Goal: Task Accomplishment & Management: Use online tool/utility

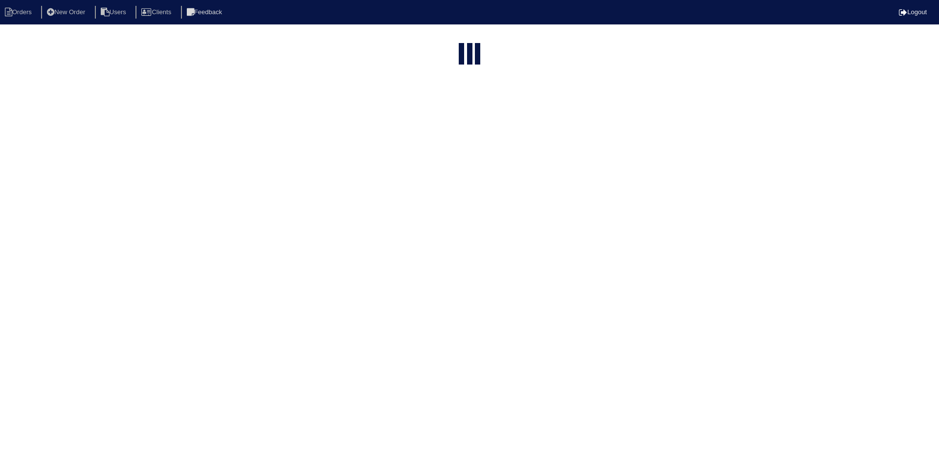
select select "15"
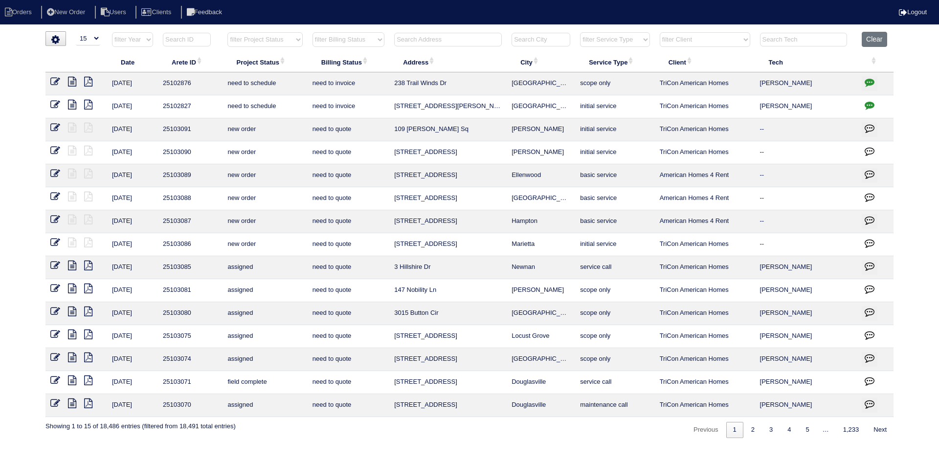
click at [462, 43] on input "text" at bounding box center [448, 40] width 108 height 14
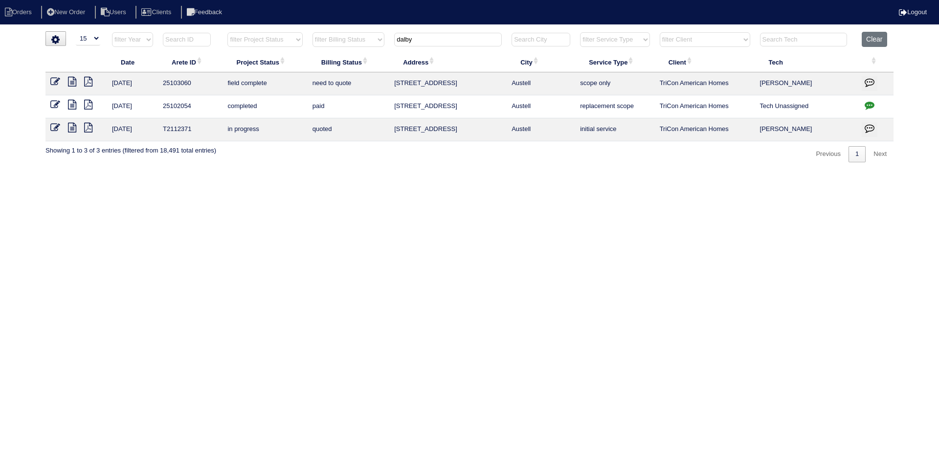
type input "dalby"
click at [73, 81] on icon at bounding box center [72, 82] width 8 height 10
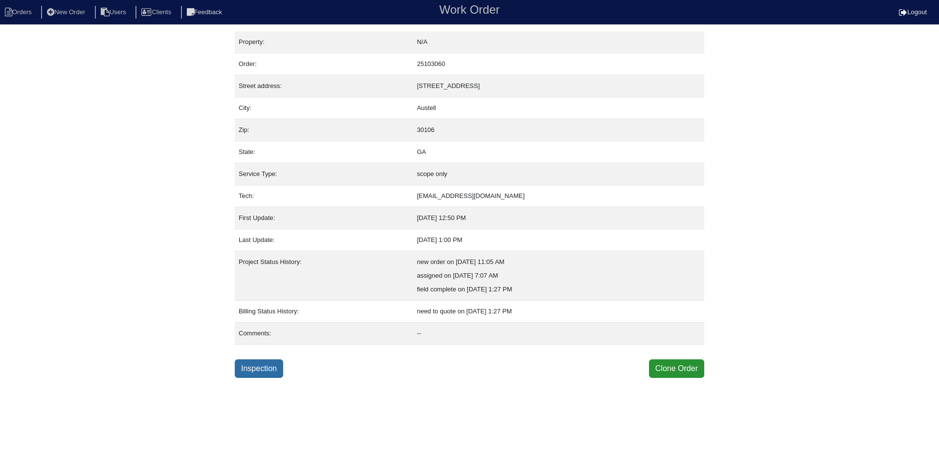
click at [275, 370] on link "Inspection" at bounding box center [259, 368] width 48 height 19
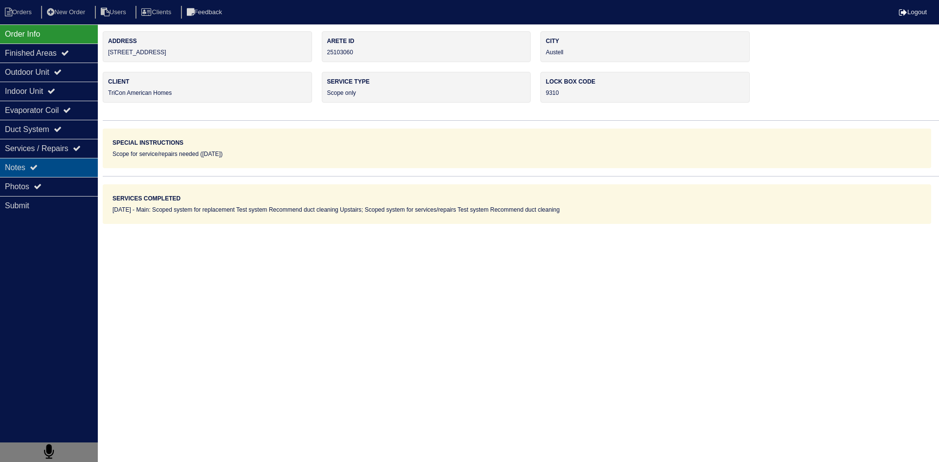
click at [67, 166] on div "Notes" at bounding box center [49, 167] width 98 height 19
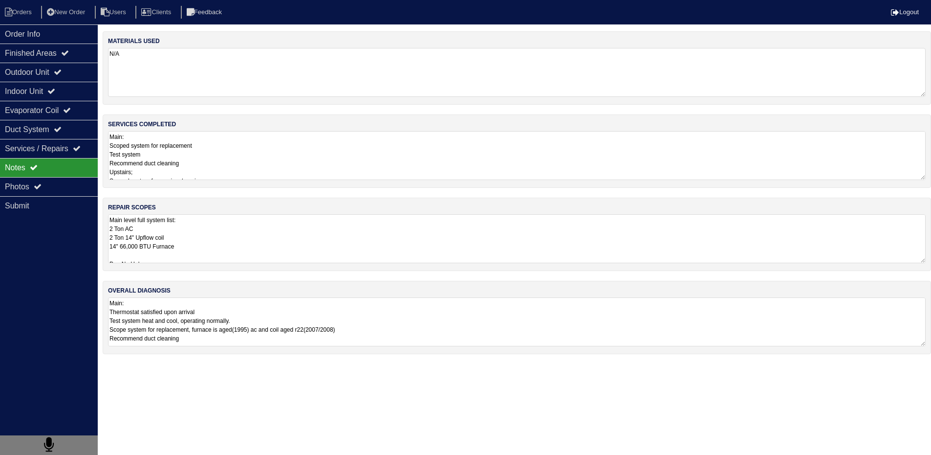
click at [227, 246] on textarea "Main level full system list: 2 Ton AC 2 Ton 14" Upflow coil 14" 66,000 BTU Furn…" at bounding box center [517, 238] width 818 height 49
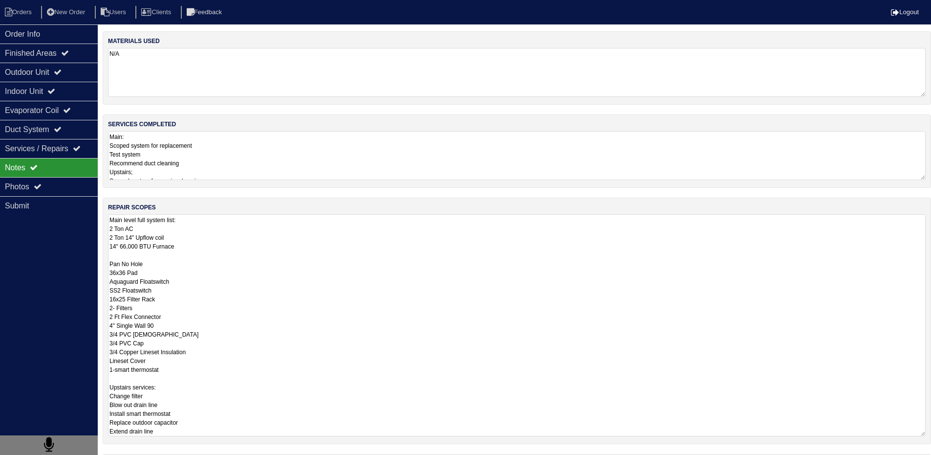
scroll to position [1, 0]
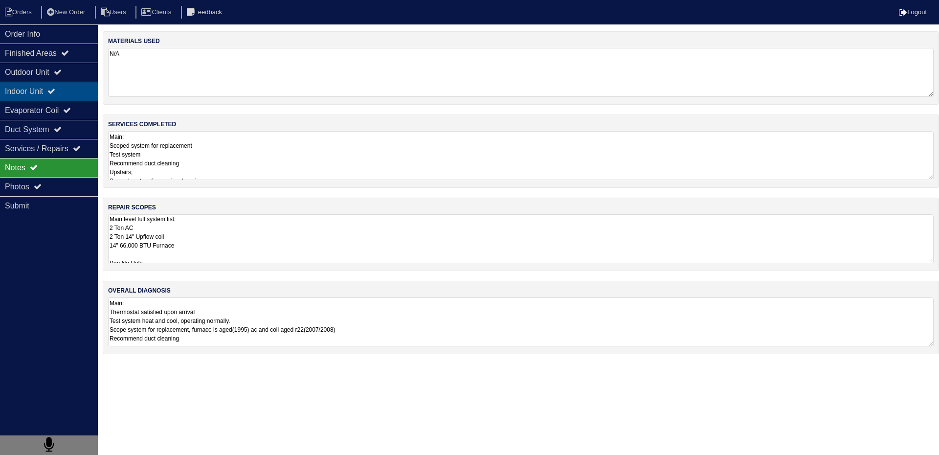
click at [17, 86] on div "Indoor Unit" at bounding box center [49, 91] width 98 height 19
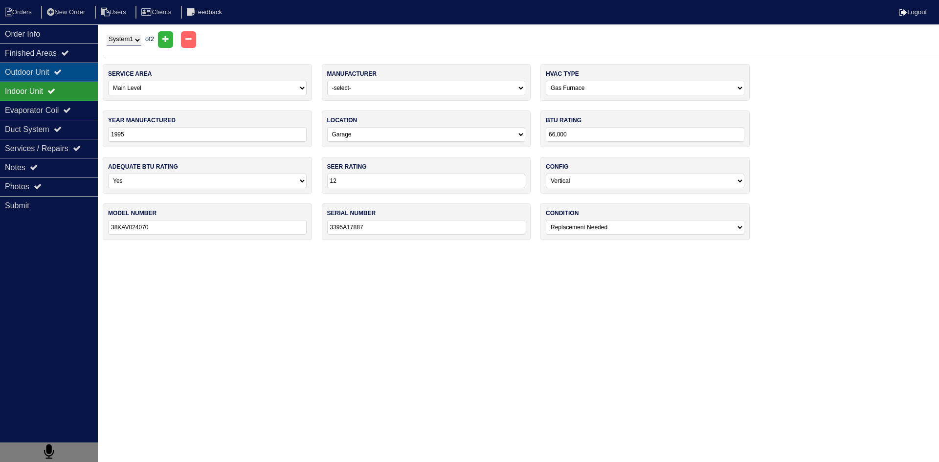
click at [46, 70] on div "Outdoor Unit" at bounding box center [49, 72] width 98 height 19
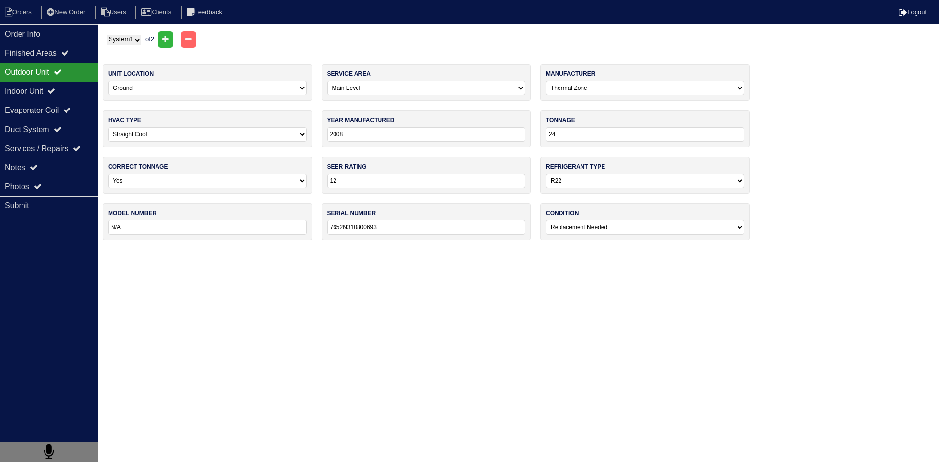
drag, startPoint x: 153, startPoint y: 35, endPoint x: 145, endPoint y: 35, distance: 7.8
click at [151, 35] on div "System 1 System 2 of 2" at bounding box center [521, 39] width 836 height 17
click at [132, 35] on select "System 1 System 2" at bounding box center [124, 40] width 35 height 11
select select "2"
click at [107, 35] on select "System 1 System 2" at bounding box center [124, 40] width 35 height 11
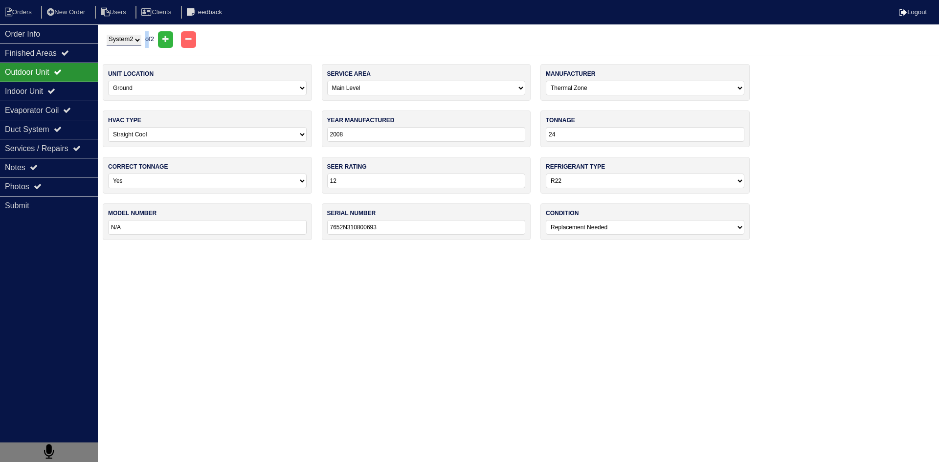
select select "1"
select select "Carrier"
type input "2020"
type input "14"
select select "1"
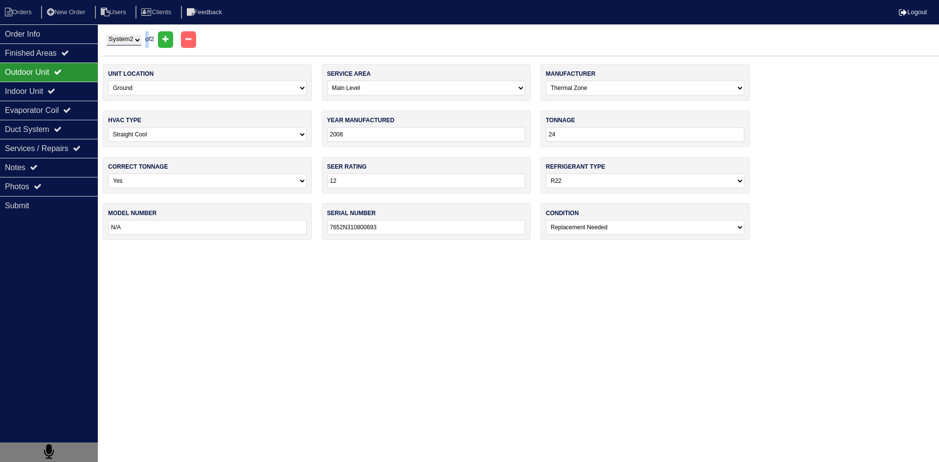
type input "CA14NA024-A"
type input "4420X54768"
select select "0"
select select "1"
select select "Carrier"
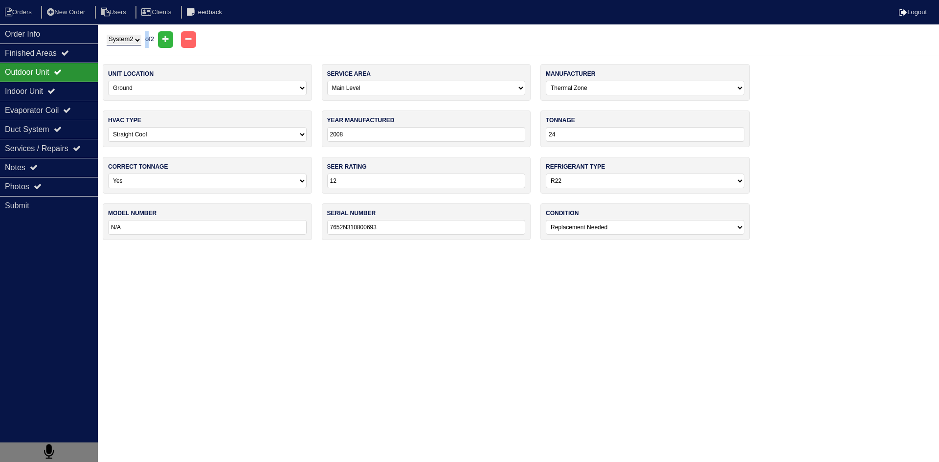
type input "2021"
type input "14"
type input "CNPVP2414ALAAAAA"
type input "0321X22879"
select select "0"
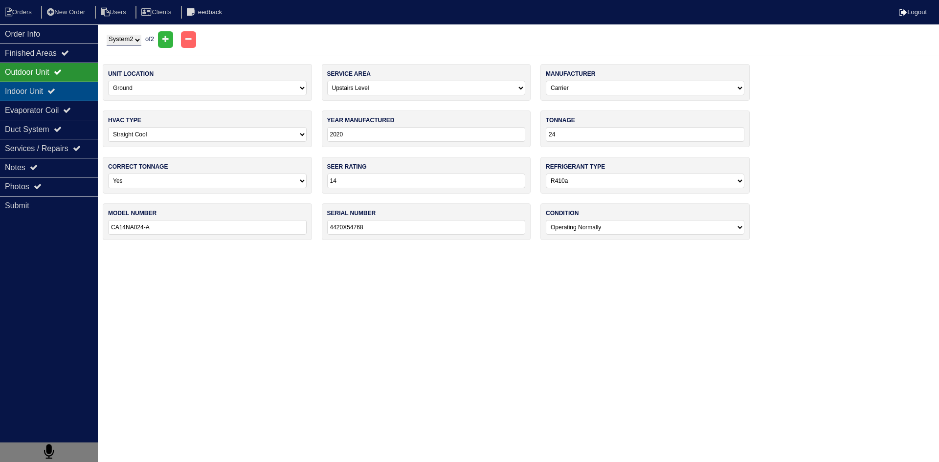
click at [55, 90] on icon at bounding box center [51, 91] width 8 height 8
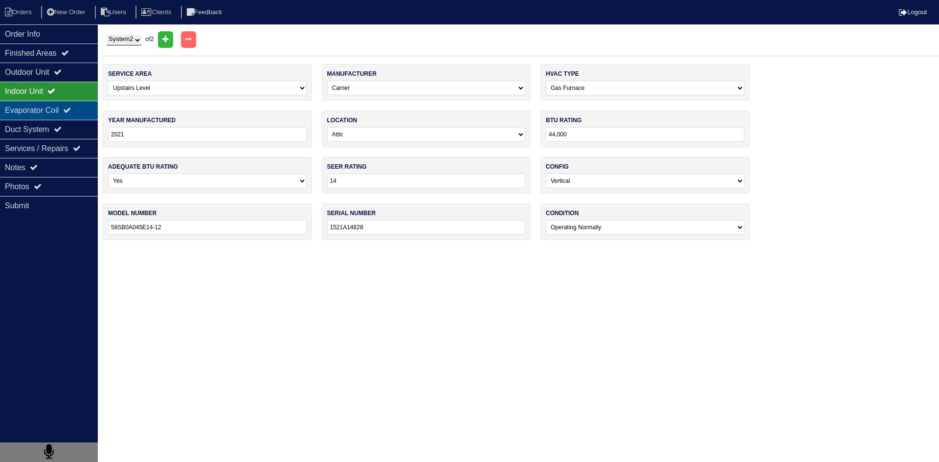
click at [27, 113] on div "Evaporator Coil" at bounding box center [49, 110] width 98 height 19
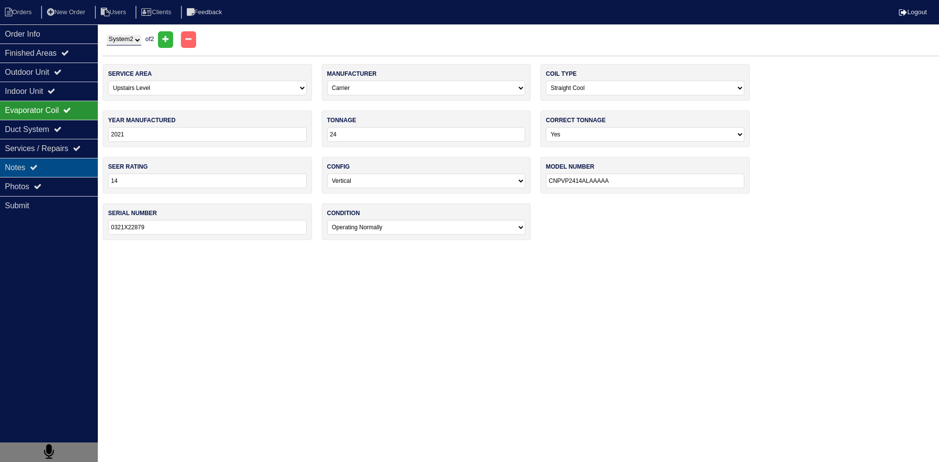
click at [66, 171] on div "Notes" at bounding box center [49, 167] width 98 height 19
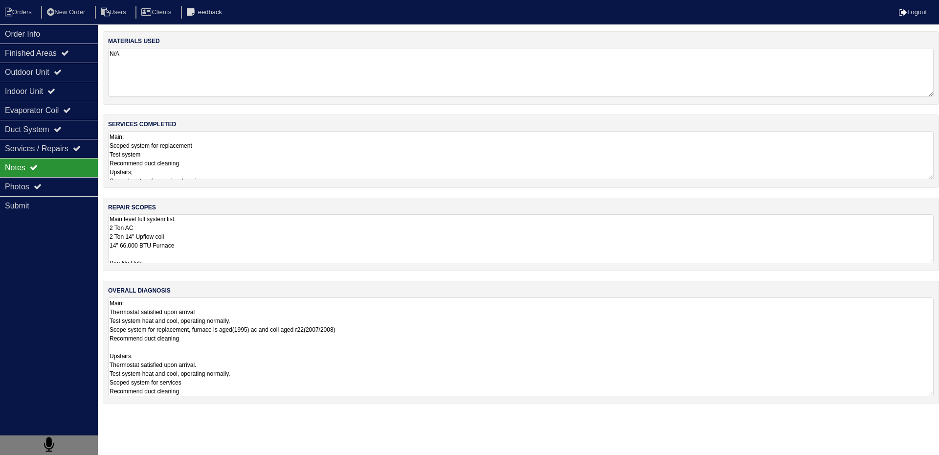
click at [205, 327] on textarea "Main: Thermostat satisfied upon arrival Test system heat and cool, operating no…" at bounding box center [520, 346] width 825 height 99
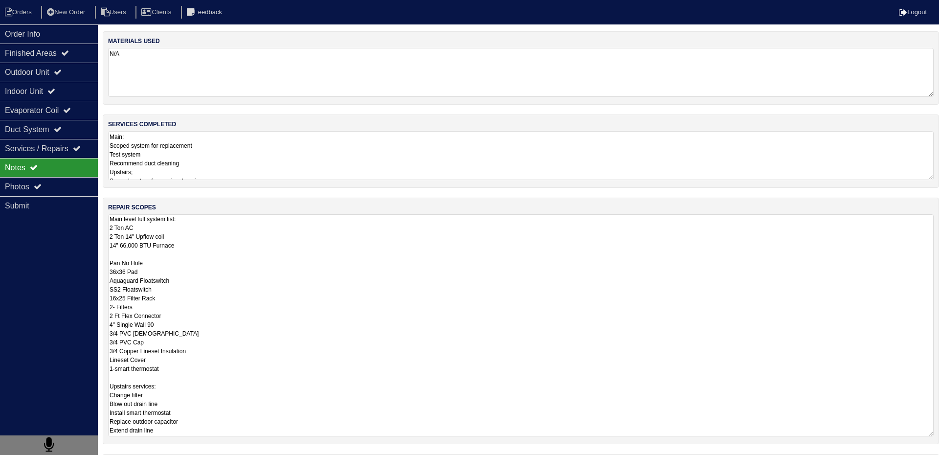
click at [204, 255] on textarea "Main level full system list: 2 Ton AC 2 Ton 14" Upflow coil 14" 66,000 BTU Furn…" at bounding box center [520, 325] width 825 height 222
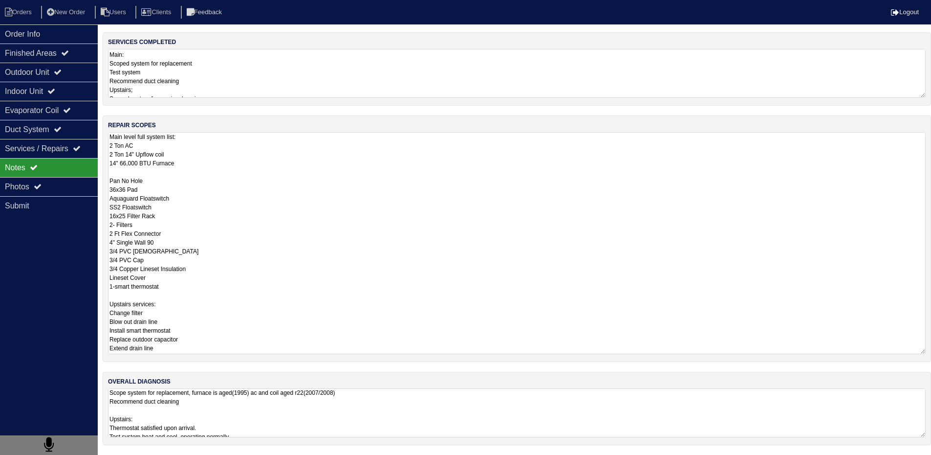
scroll to position [51, 0]
click at [253, 261] on textarea "Main level full system list: 2 Ton AC 2 Ton 14" Upflow coil 14" 66,000 BTU Furn…" at bounding box center [517, 243] width 818 height 222
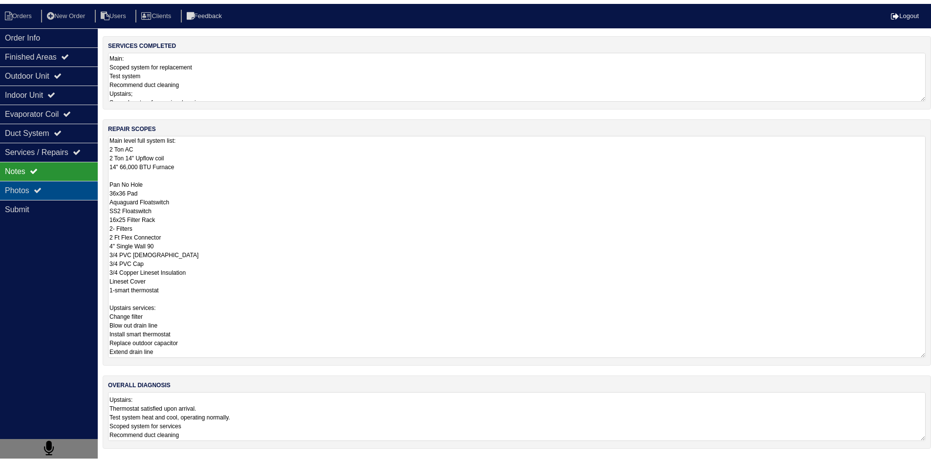
scroll to position [0, 0]
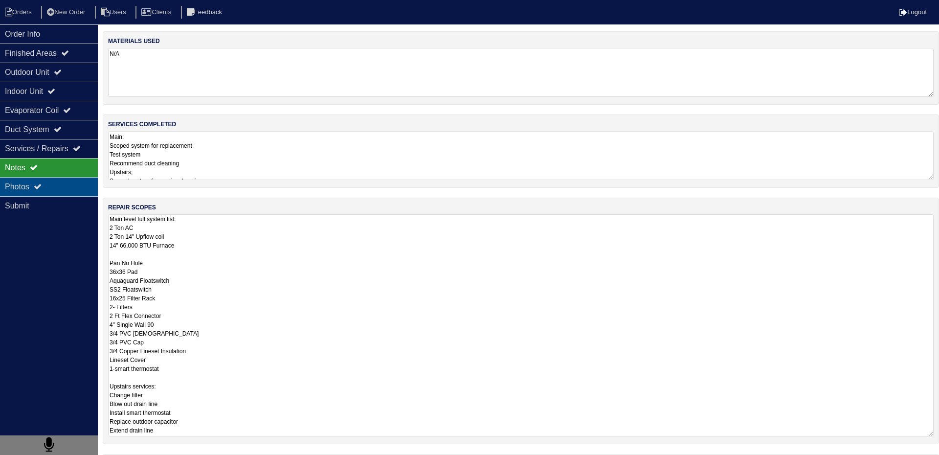
click at [80, 196] on div "Photos" at bounding box center [49, 186] width 98 height 19
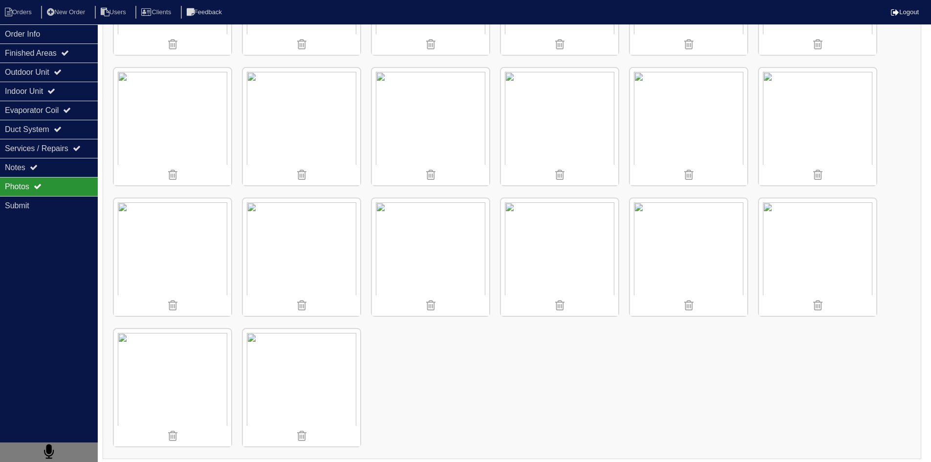
scroll to position [1418, 0]
